Goal: Task Accomplishment & Management: Use online tool/utility

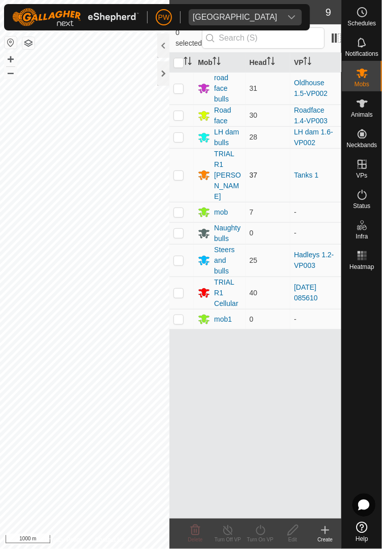
click at [180, 171] on p-checkbox at bounding box center [179, 175] width 10 height 8
checkbox input "true"
click at [223, 538] on div "Turn Off VP" at bounding box center [228, 541] width 32 height 8
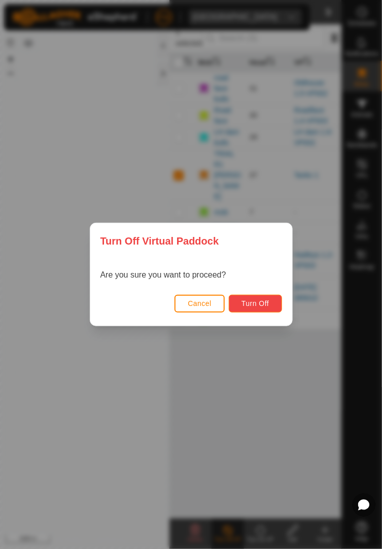
click at [257, 308] on span "Turn Off" at bounding box center [256, 304] width 28 height 8
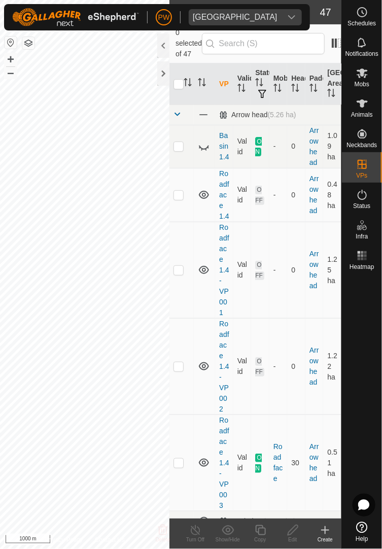
click at [325, 535] on icon at bounding box center [325, 530] width 12 height 12
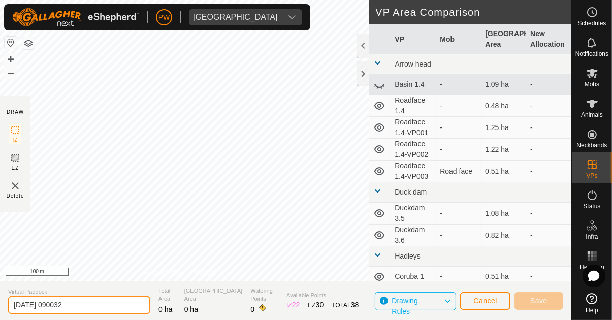
click at [110, 300] on input "2025-08-18 090032" at bounding box center [79, 305] width 142 height 18
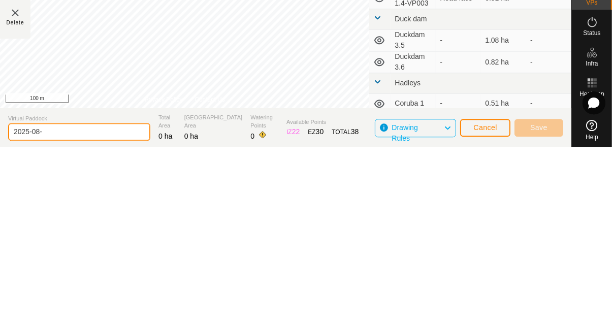
type input "2025-08"
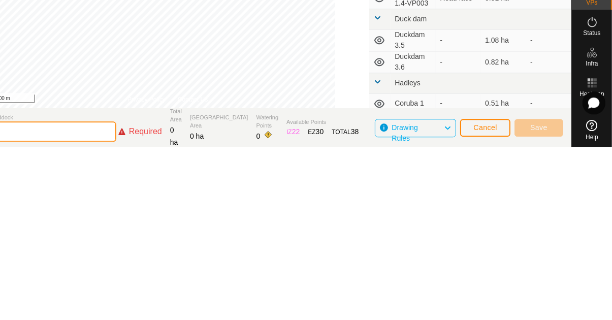
type input "Steers"
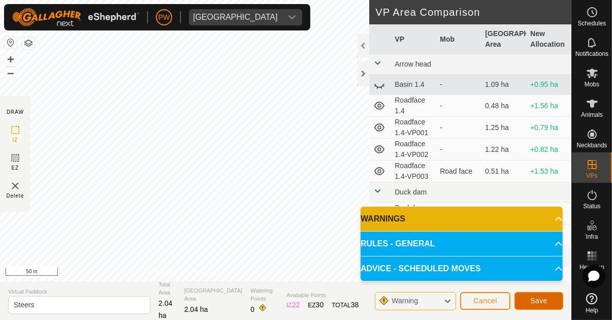
click at [382, 298] on span "Save" at bounding box center [538, 300] width 17 height 8
